Goal: Check status: Check status

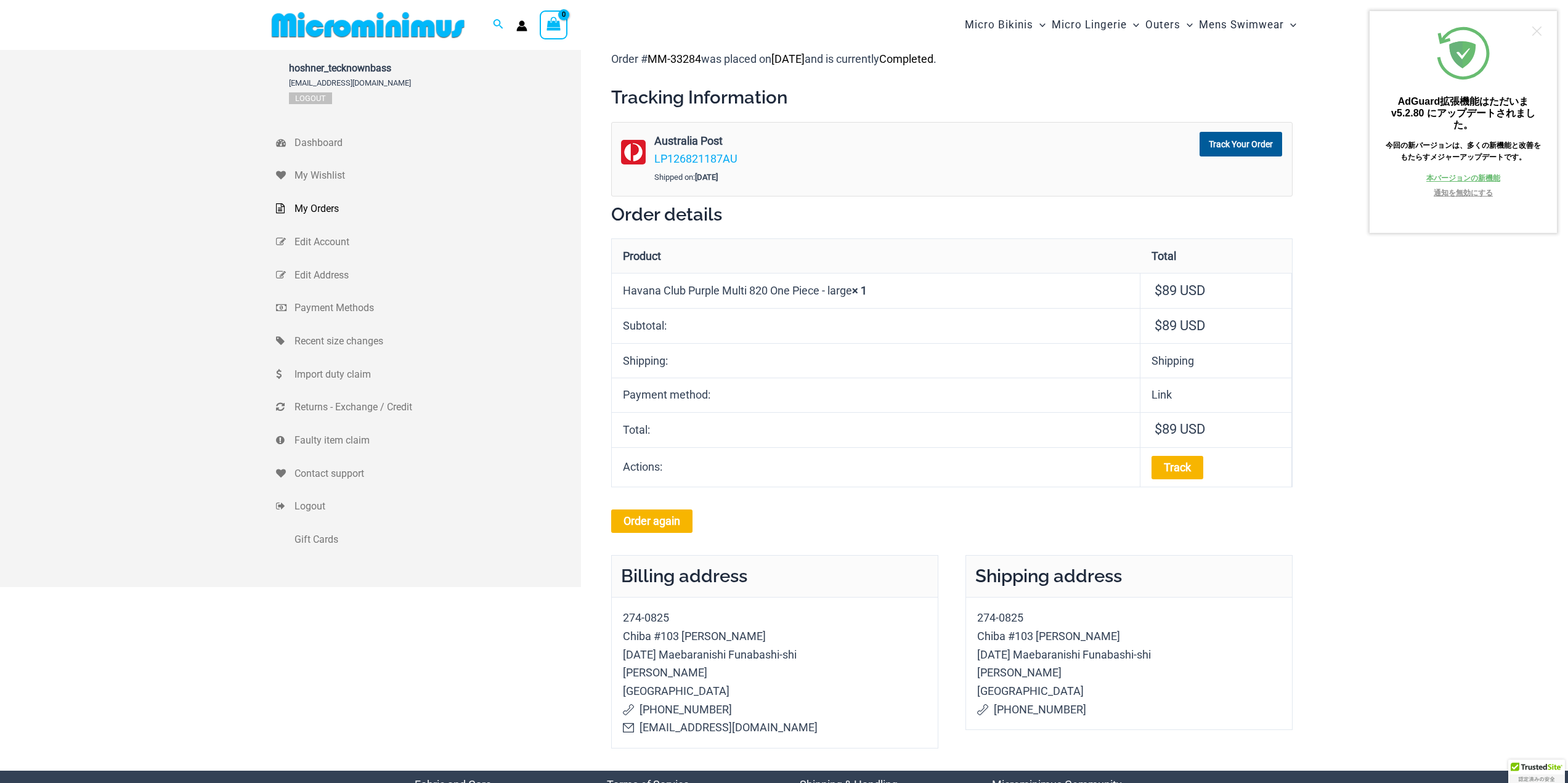
click at [1181, 484] on td "Track" at bounding box center [1216, 466] width 152 height 40
click at [1181, 473] on link "Track" at bounding box center [1177, 468] width 52 height 24
click at [424, 35] on img at bounding box center [368, 25] width 203 height 28
